Goal: Task Accomplishment & Management: Use online tool/utility

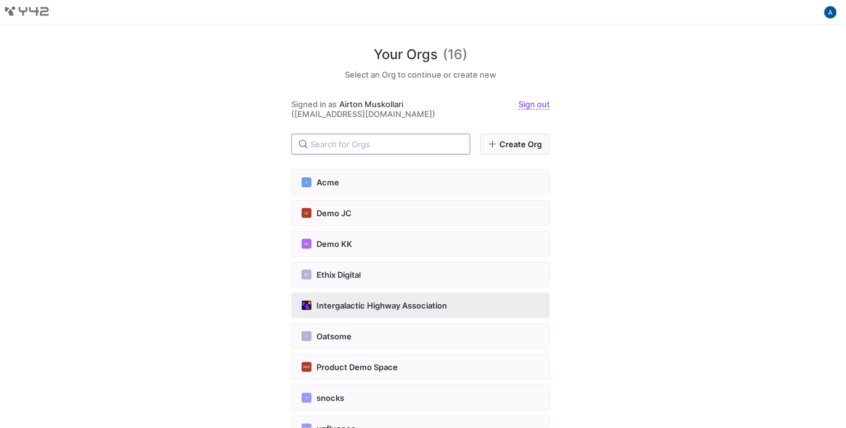
scroll to position [246, 0]
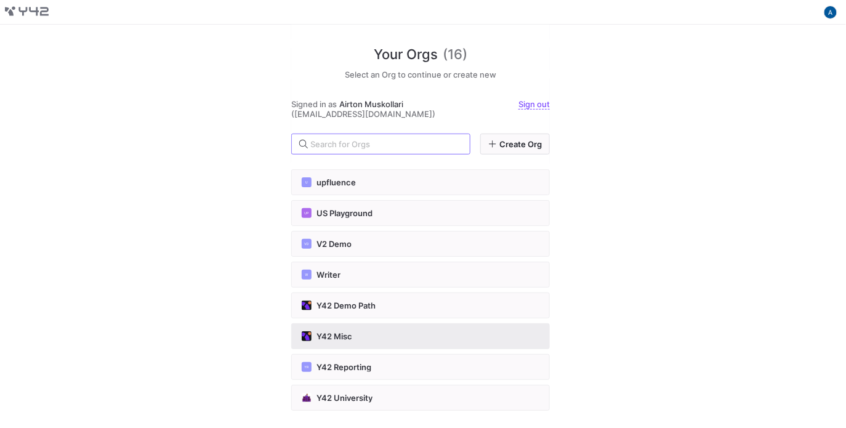
click at [373, 323] on button "Y42 Misc" at bounding box center [420, 336] width 259 height 26
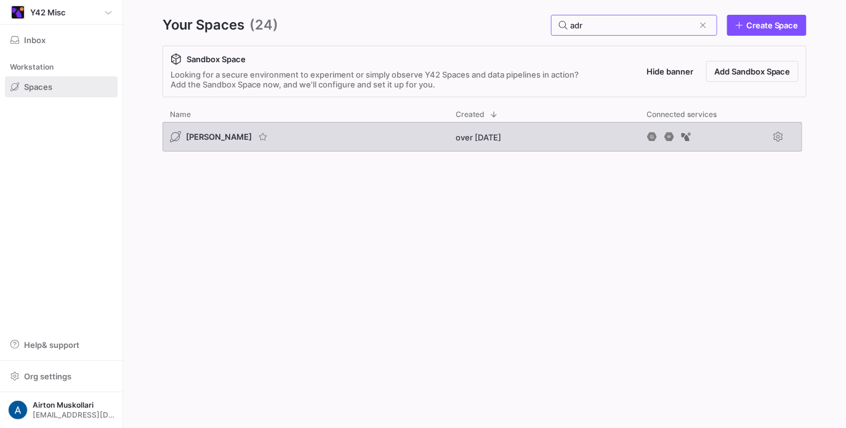
type input "adr"
click at [202, 136] on span "[PERSON_NAME]" at bounding box center [219, 137] width 66 height 10
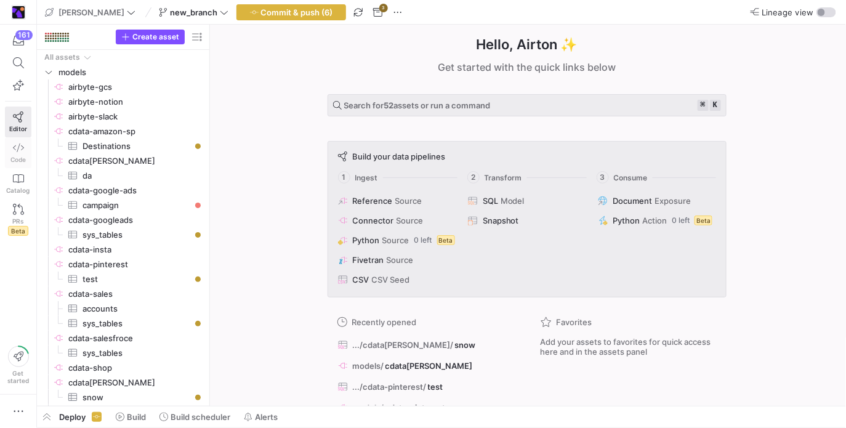
click at [17, 147] on icon at bounding box center [18, 147] width 11 height 11
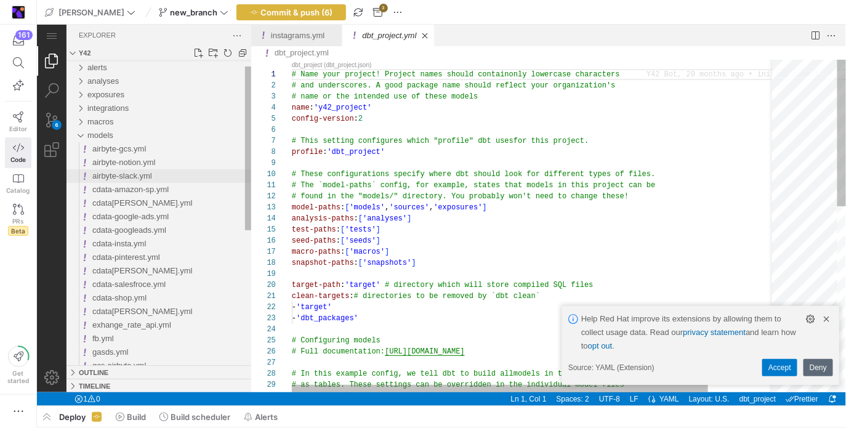
click at [134, 169] on div "airbyte-slack.yml" at bounding box center [171, 176] width 159 height 14
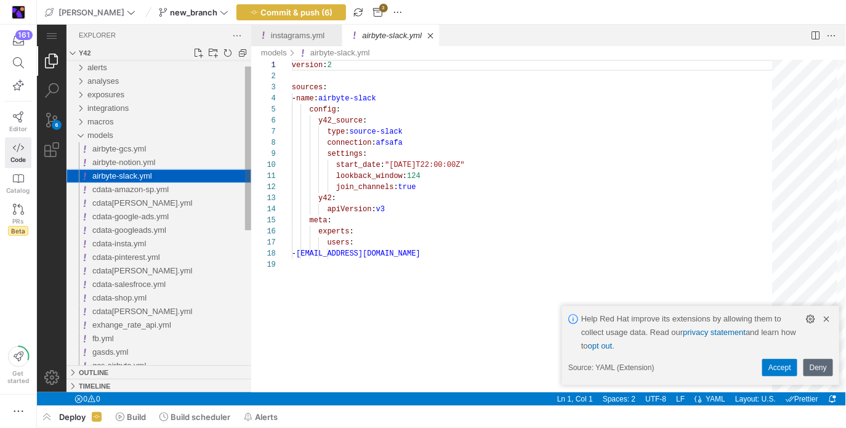
scroll to position [111, 0]
